Goal: Information Seeking & Learning: Learn about a topic

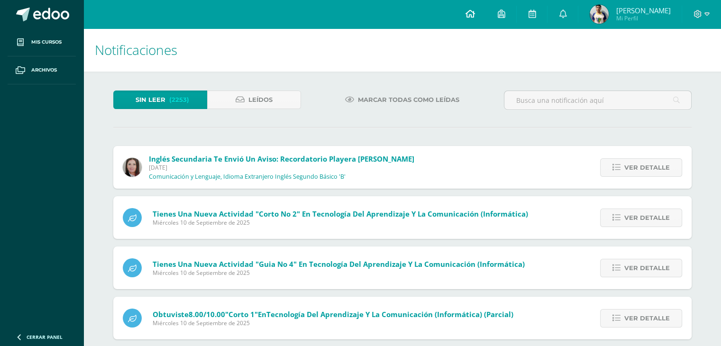
click at [467, 22] on link at bounding box center [469, 14] width 32 height 28
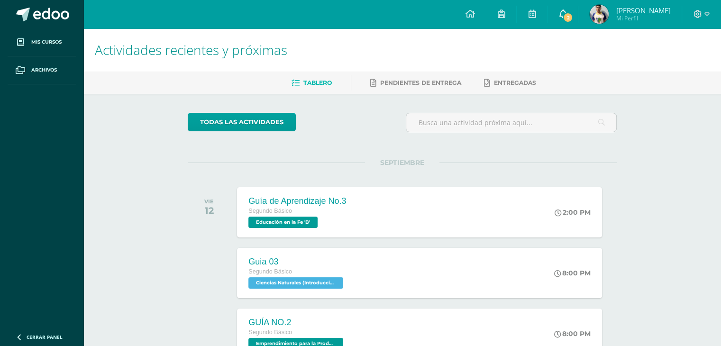
click at [561, 19] on link "2" at bounding box center [562, 14] width 30 height 28
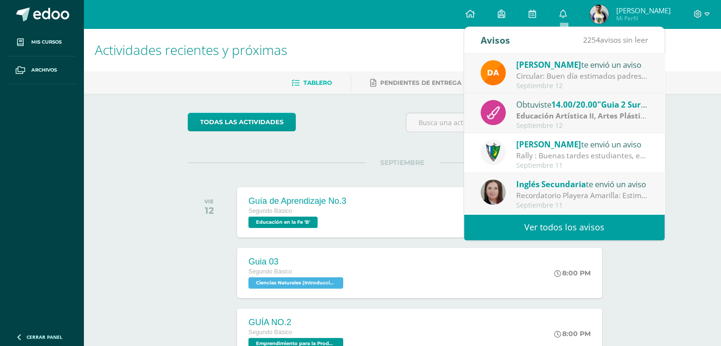
click at [570, 70] on div "[PERSON_NAME] te envió un aviso" at bounding box center [582, 64] width 132 height 12
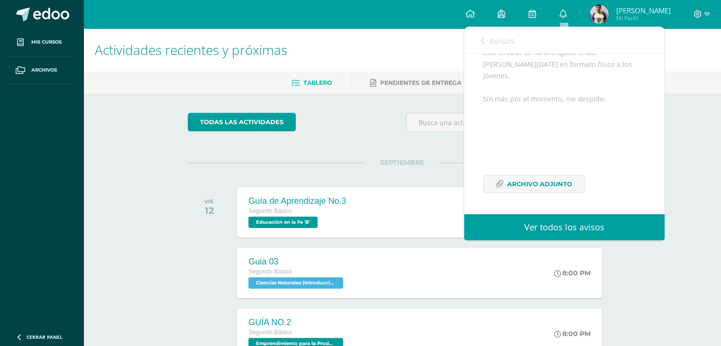
scroll to position [174, 0]
click at [534, 55] on div "Buen día estimados padres de familia, por este medio les envío un cordial salud…" at bounding box center [564, 85] width 163 height 239
click at [534, 48] on div "Avisos 2253 avisos sin leer Avisos" at bounding box center [564, 40] width 200 height 27
click at [505, 43] on span "Avisos" at bounding box center [502, 40] width 26 height 11
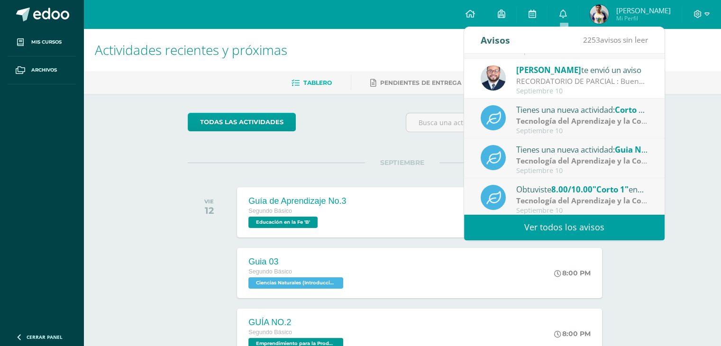
scroll to position [157, 0]
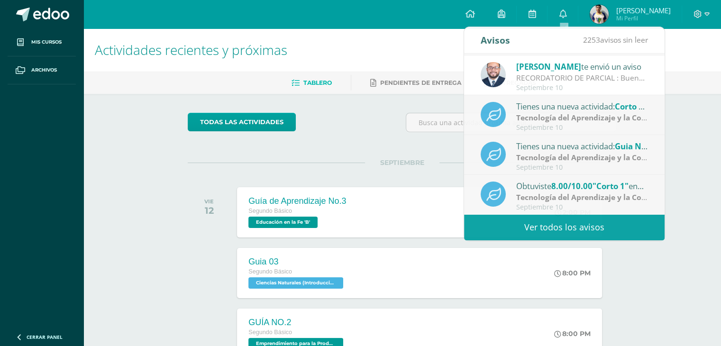
click at [392, 131] on div "todas las Actividades" at bounding box center [402, 126] width 436 height 27
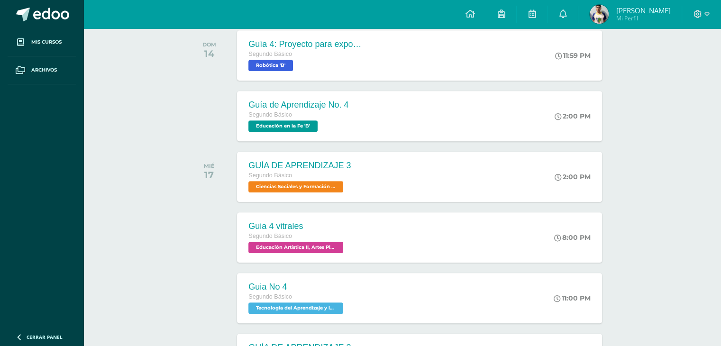
scroll to position [443, 0]
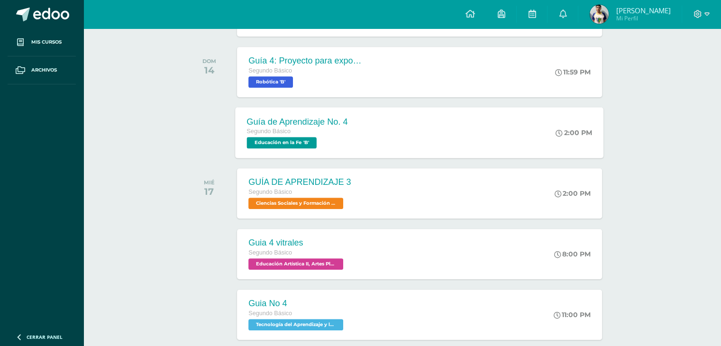
click at [442, 135] on div "Guía de Aprendizaje No. 4 Segundo Básico Educación en la Fe 'B' 2:00 PM Guía de…" at bounding box center [419, 132] width 368 height 51
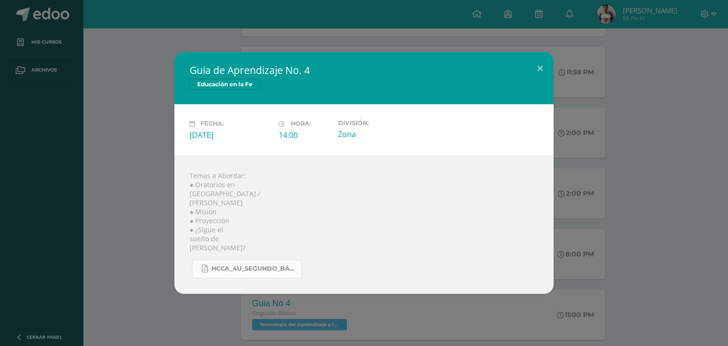
click at [279, 266] on span "HCCA_4U_SEGUNDO_BÁSICO_2025-4[1].pdf" at bounding box center [253, 269] width 85 height 8
click at [588, 78] on div "Guía de Aprendizaje No. 4 Educación en la Fe Fecha: [DATE] Hora: 14:00 División:" at bounding box center [364, 172] width 720 height 241
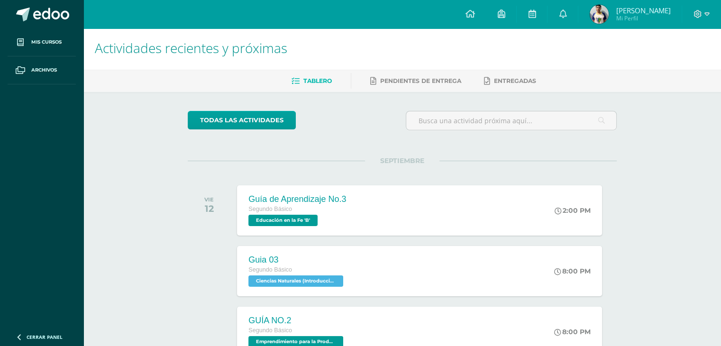
scroll to position [0, 0]
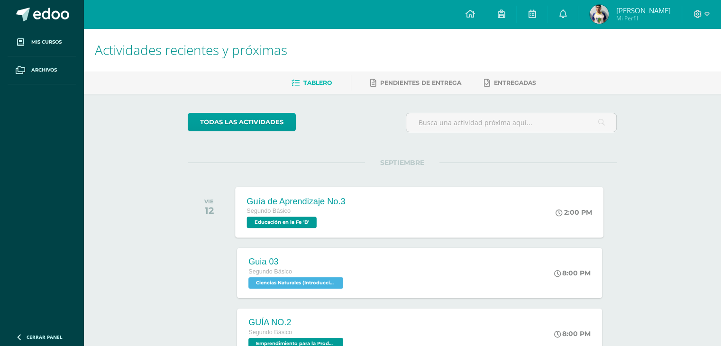
click at [438, 218] on div "Guía de Aprendizaje No.3 Segundo Básico Educación en la Fe 'B' 2:00 PM Guía de …" at bounding box center [419, 212] width 368 height 51
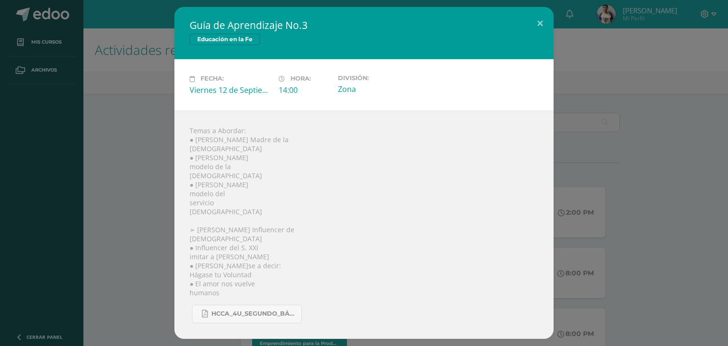
click at [571, 95] on div "Guía de Aprendizaje No.3 Educación en la Fe Fecha: [DATE] Hora: 14:00 División:" at bounding box center [364, 172] width 720 height 331
